Goal: Task Accomplishment & Management: Use online tool/utility

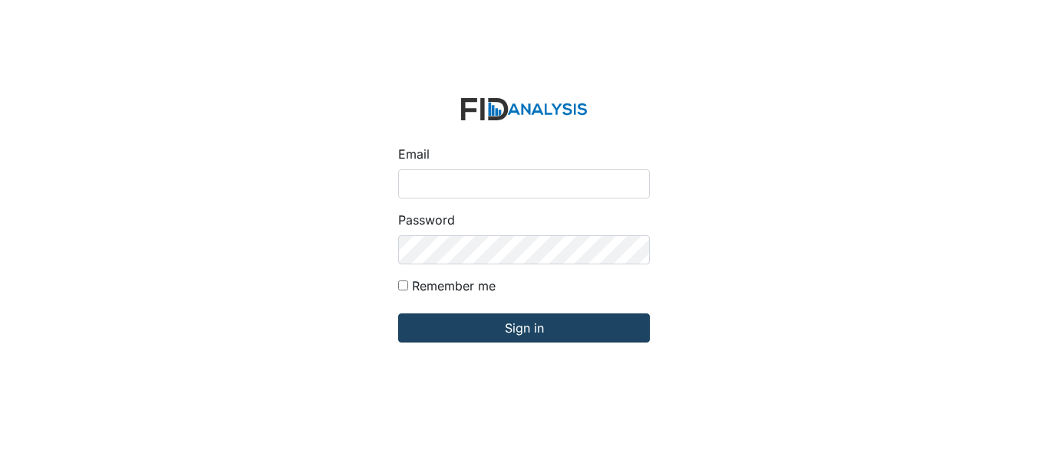
type input "[EMAIL_ADDRESS][DOMAIN_NAME]"
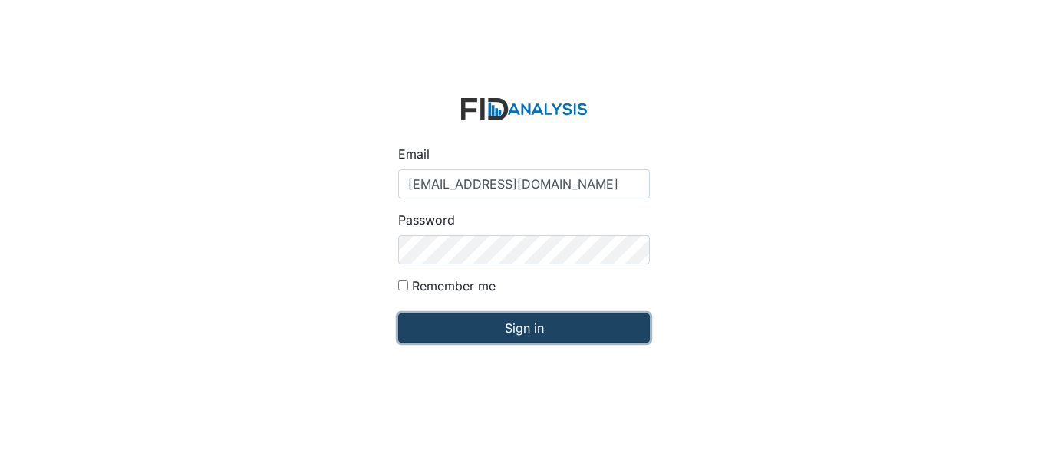
click at [521, 337] on input "Sign in" at bounding box center [524, 328] width 252 height 29
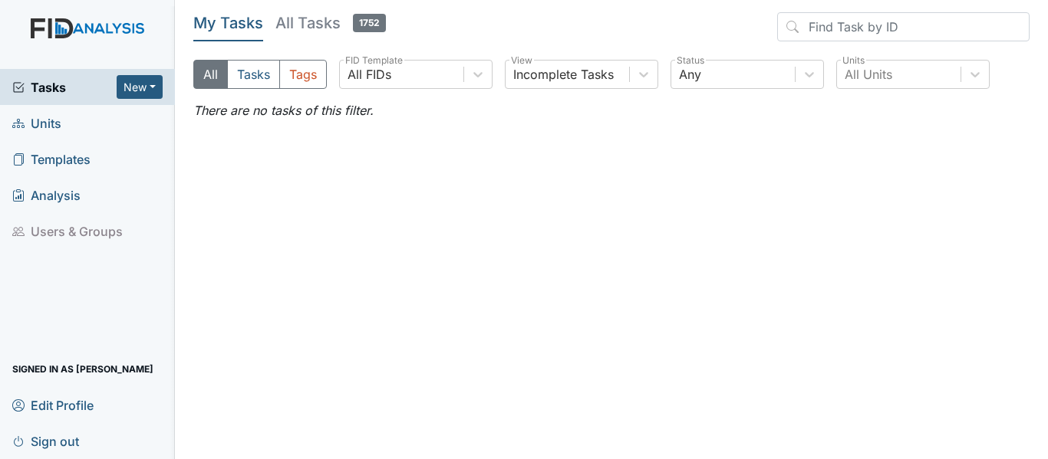
click at [54, 124] on span "Units" at bounding box center [36, 123] width 49 height 24
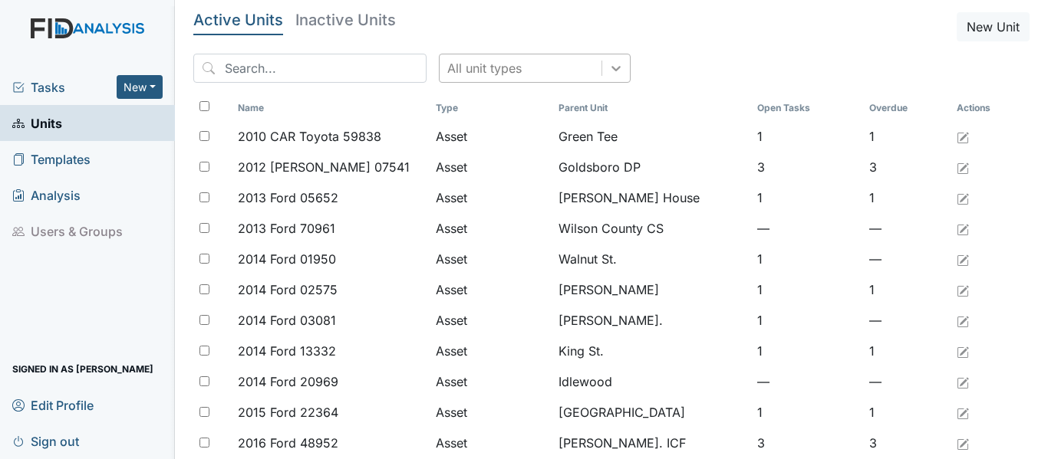
click at [608, 70] on icon at bounding box center [615, 68] width 15 height 15
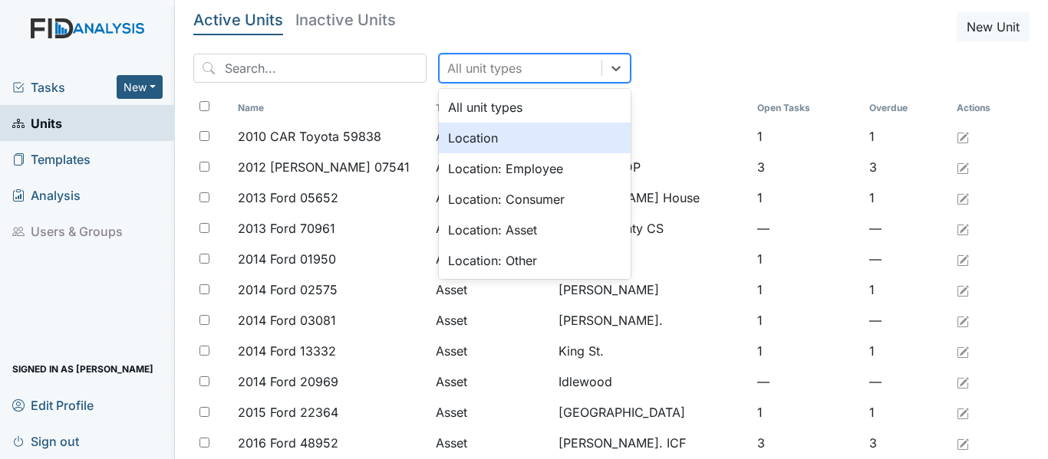
click at [534, 137] on div "Location" at bounding box center [535, 138] width 192 height 31
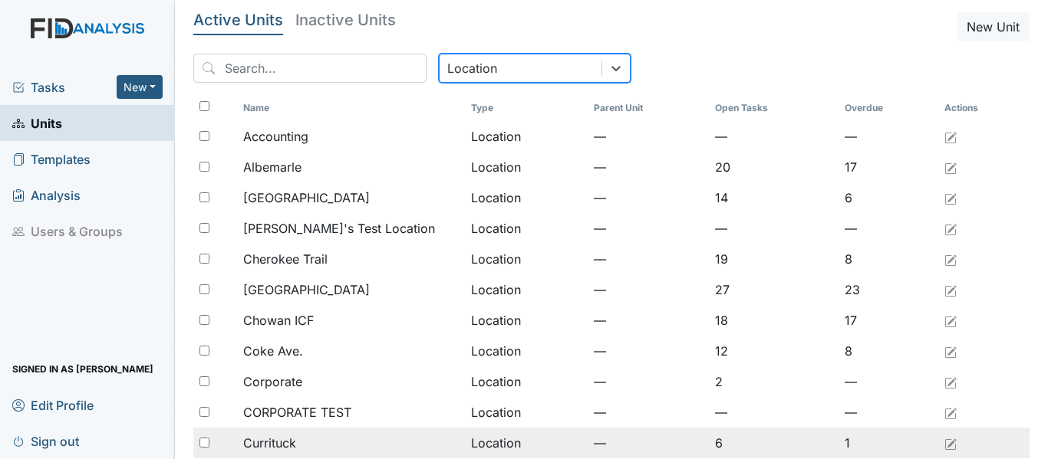
click at [202, 439] on input "checkbox" at bounding box center [204, 443] width 10 height 10
checkbox input "true"
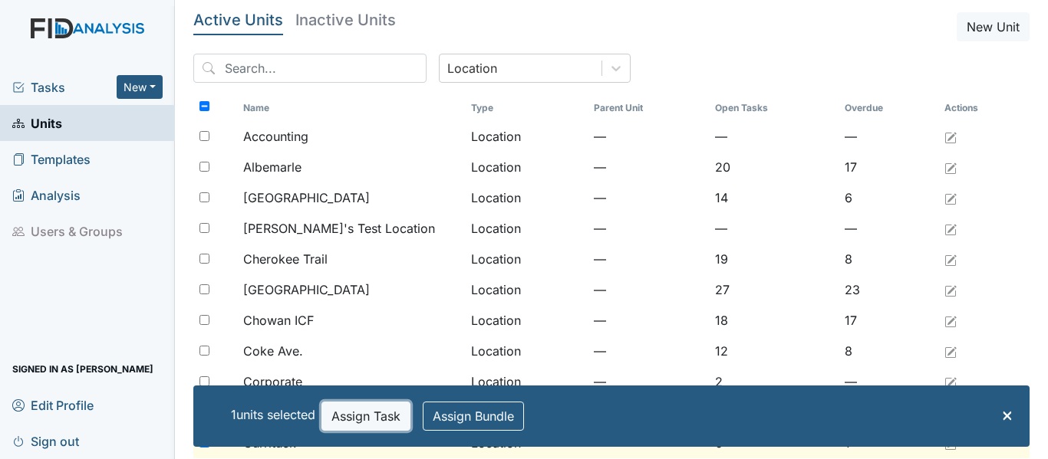
click at [347, 416] on button "Assign Task" at bounding box center [365, 416] width 89 height 29
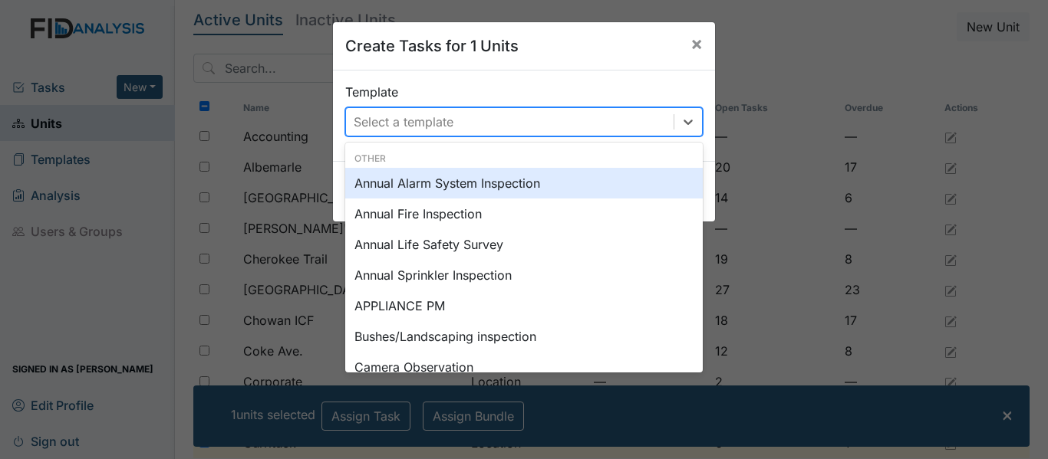
click at [479, 126] on div "Select a template" at bounding box center [509, 122] width 327 height 28
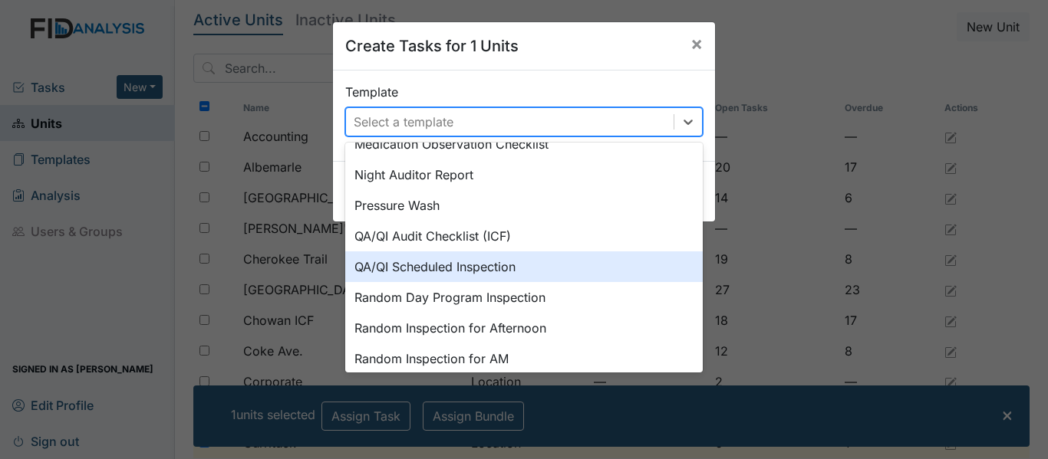
scroll to position [614, 0]
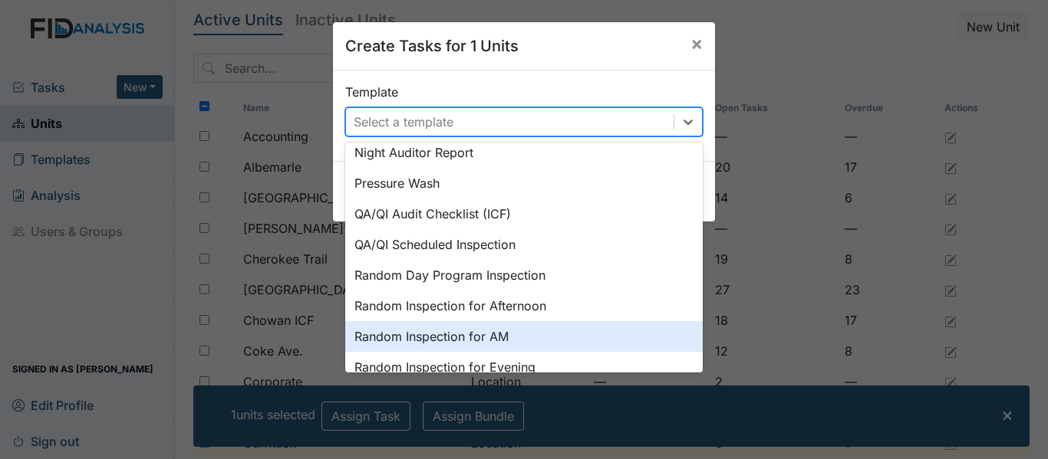
click at [562, 321] on div "Random Inspection for AM" at bounding box center [523, 336] width 357 height 31
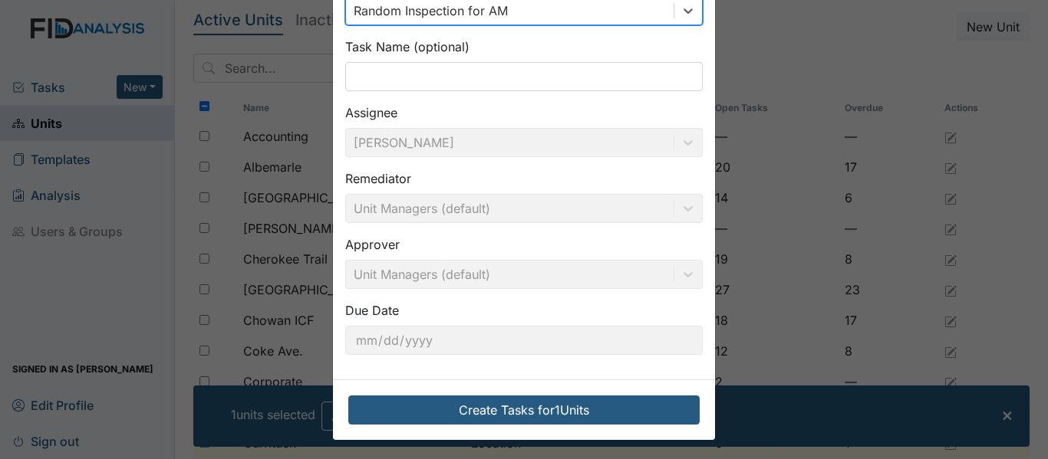
scroll to position [114, 0]
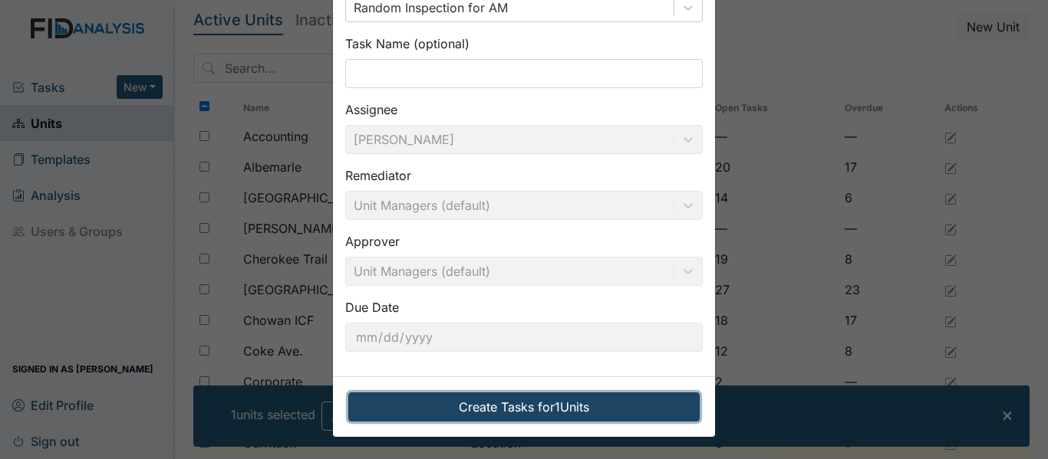
click at [558, 401] on button "Create Tasks for 1 Units" at bounding box center [523, 407] width 351 height 29
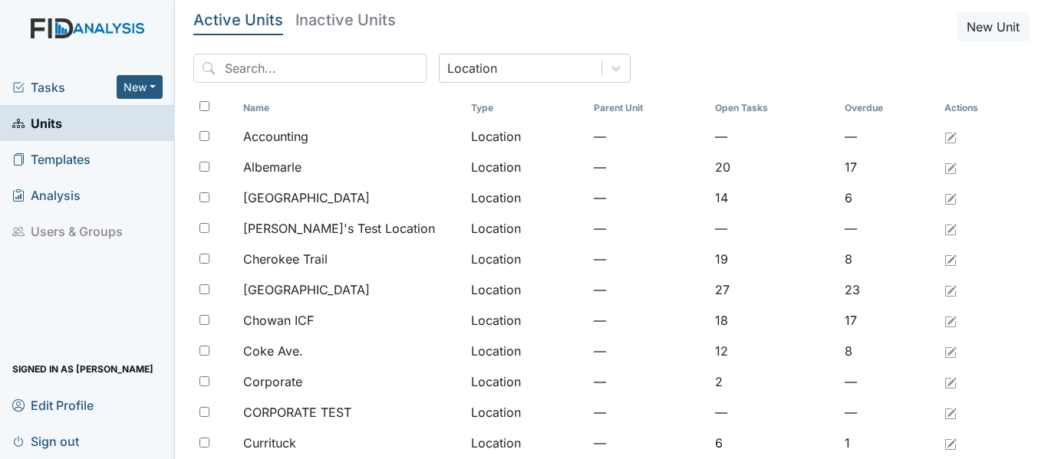
click at [55, 81] on span "Tasks" at bounding box center [64, 87] width 104 height 18
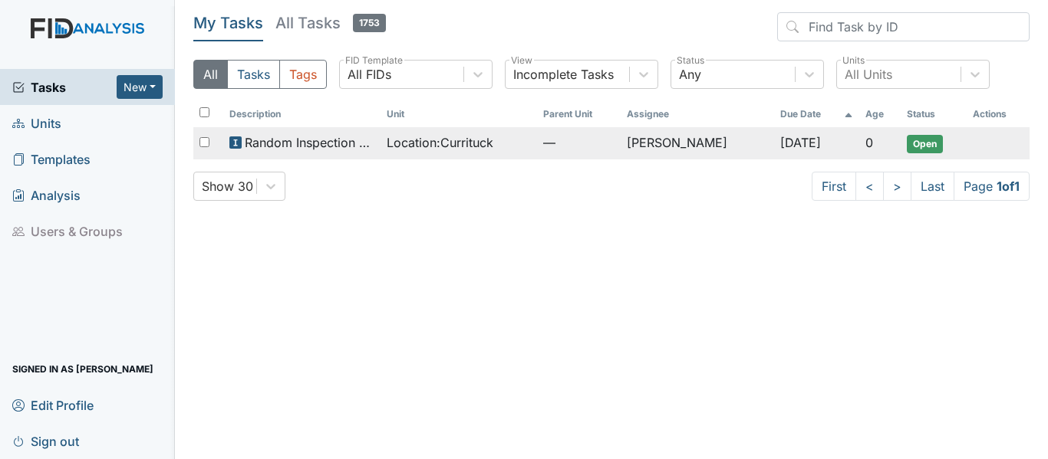
click at [387, 146] on span "Location : [GEOGRAPHIC_DATA]" at bounding box center [440, 142] width 107 height 18
click at [455, 147] on span "Location : [GEOGRAPHIC_DATA]" at bounding box center [440, 142] width 107 height 18
